Goal: Check status: Check status

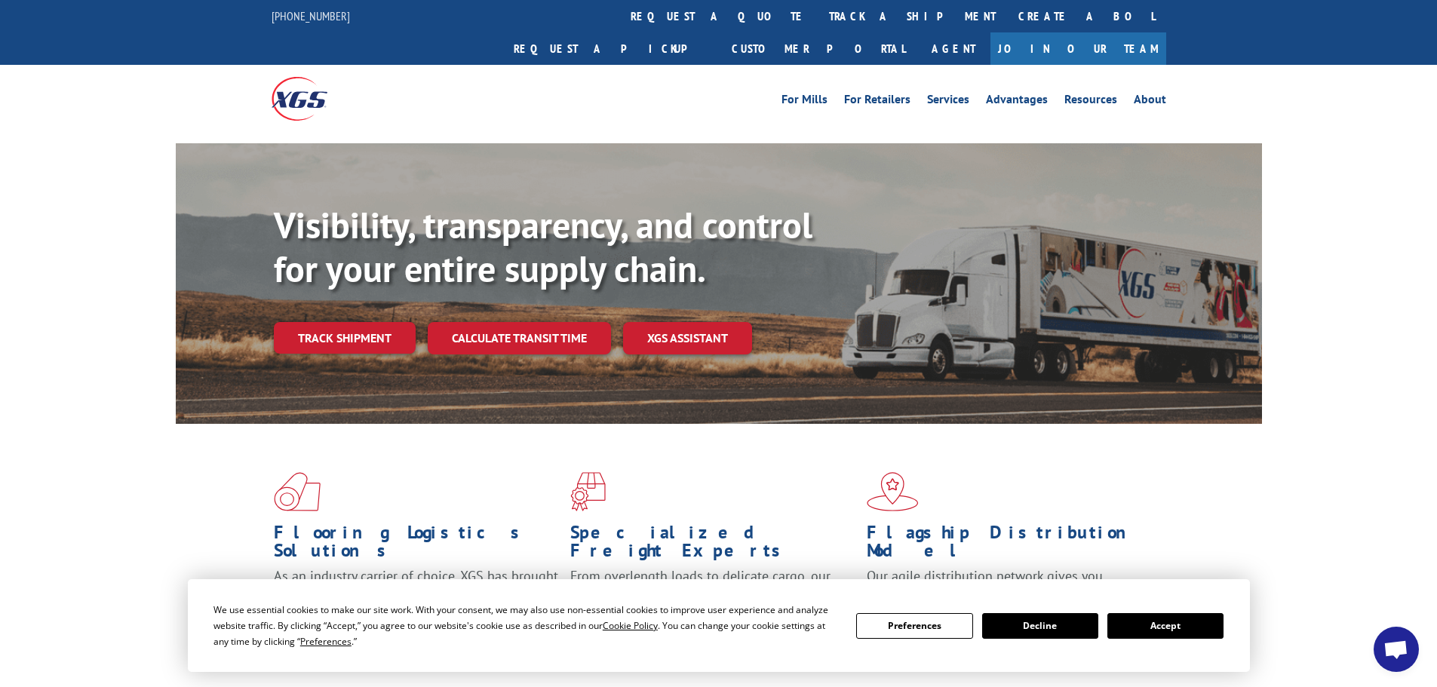
click at [1178, 623] on button "Accept" at bounding box center [1165, 626] width 116 height 26
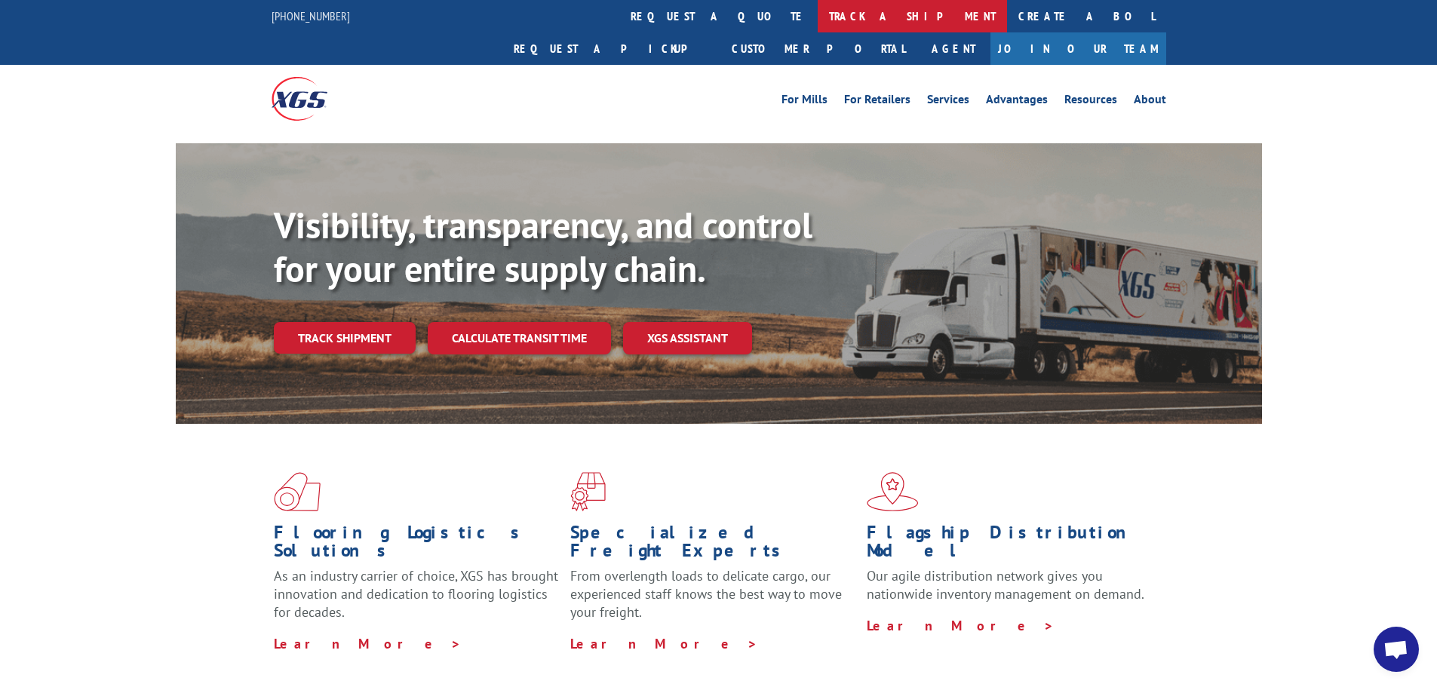
click at [818, 17] on link "track a shipment" at bounding box center [912, 16] width 189 height 32
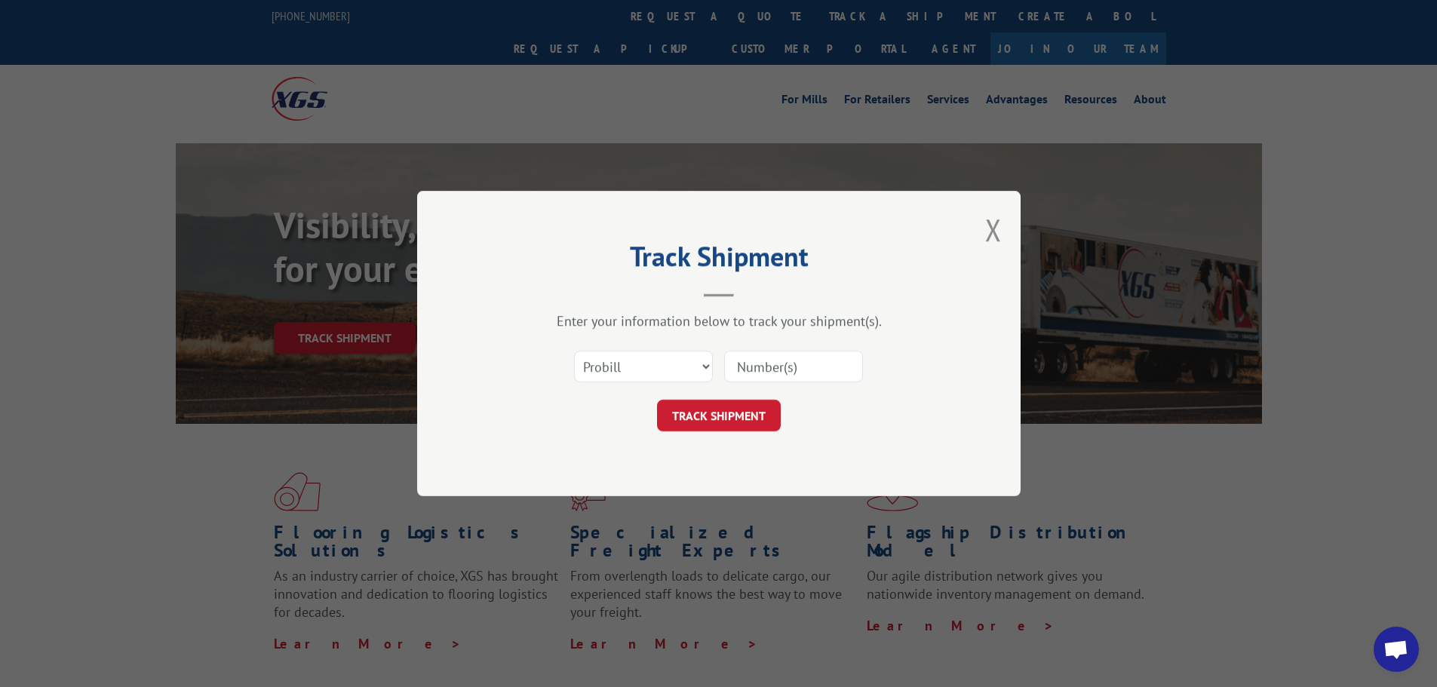
click at [803, 366] on input at bounding box center [793, 367] width 139 height 32
paste input "16571142"
type input "16571142"
click at [723, 432] on div "Track Shipment Enter your information below to track your shipment(s). Select c…" at bounding box center [718, 343] width 603 height 305
click at [723, 418] on button "TRACK SHIPMENT" at bounding box center [719, 416] width 124 height 32
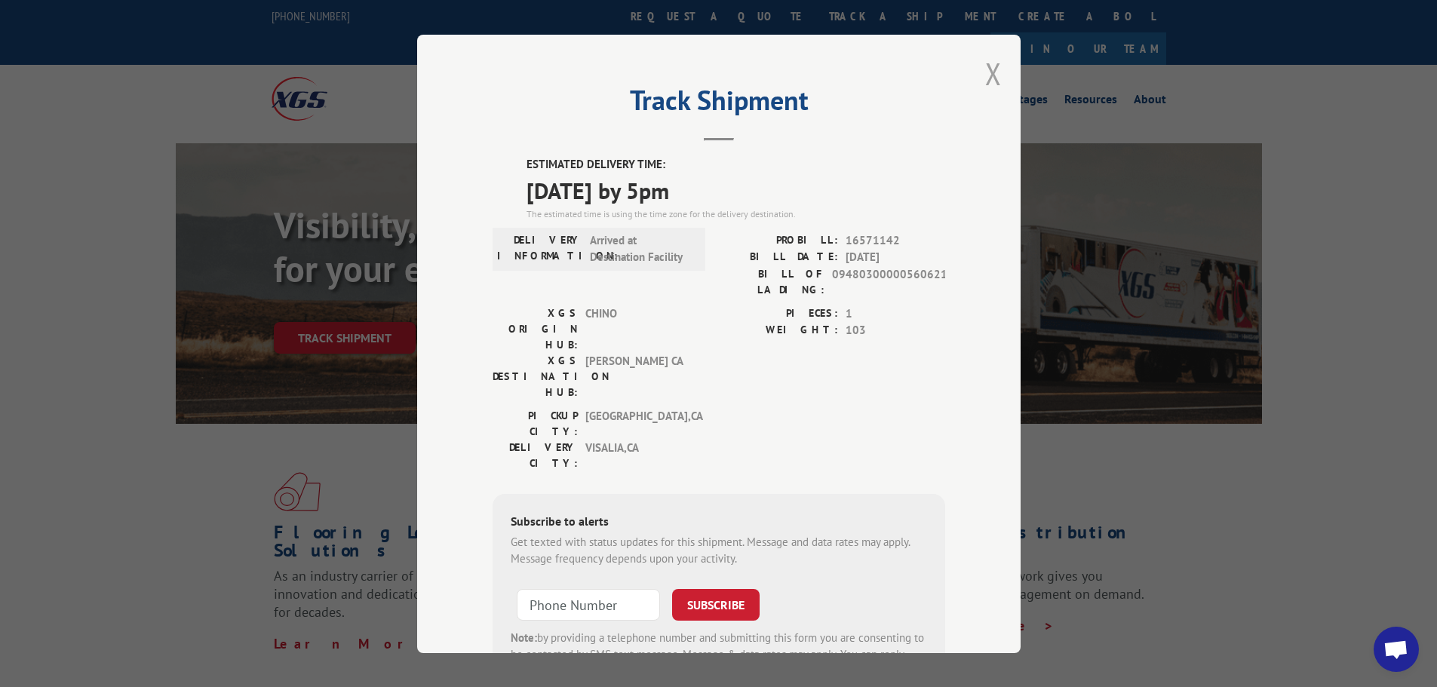
click at [988, 70] on button "Close modal" at bounding box center [993, 74] width 17 height 40
